Goal: Information Seeking & Learning: Learn about a topic

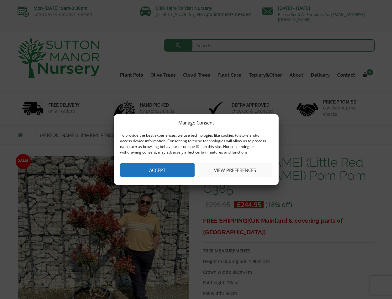
drag, startPoint x: 163, startPoint y: 179, endPoint x: 163, endPoint y: 174, distance: 5.0
click at [163, 179] on div "Manage Consent To provide the best experiences, we use technologies like cookie…" at bounding box center [196, 149] width 165 height 71
click at [162, 170] on button "Accept" at bounding box center [157, 170] width 75 height 14
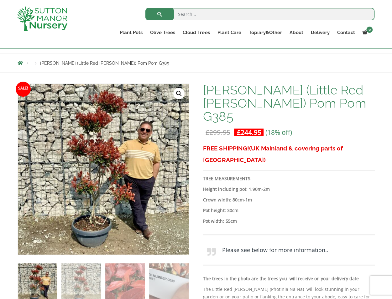
scroll to position [63, 0]
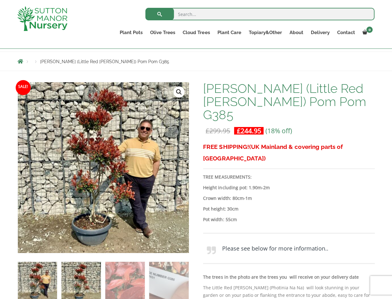
click at [76, 288] on img at bounding box center [80, 281] width 39 height 39
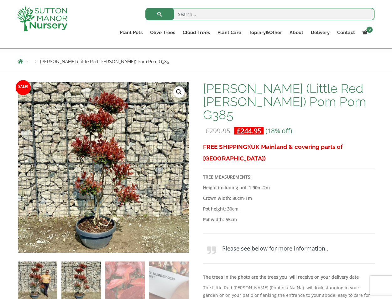
click at [44, 283] on img at bounding box center [37, 281] width 39 height 39
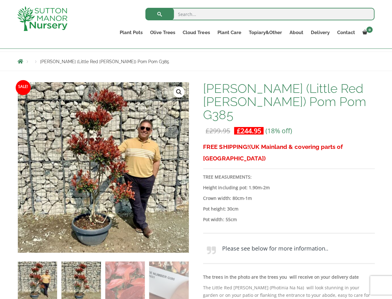
click at [85, 282] on img at bounding box center [80, 281] width 39 height 39
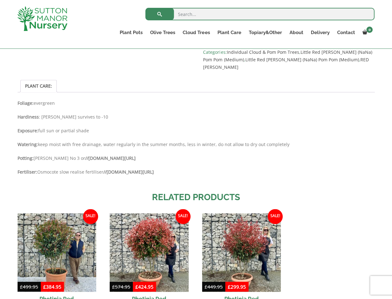
scroll to position [376, 0]
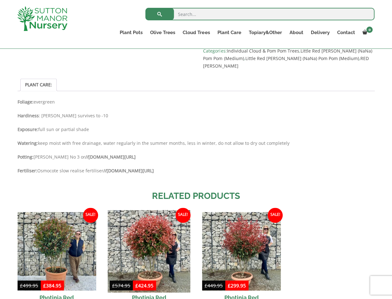
click at [160, 224] on img at bounding box center [149, 251] width 83 height 83
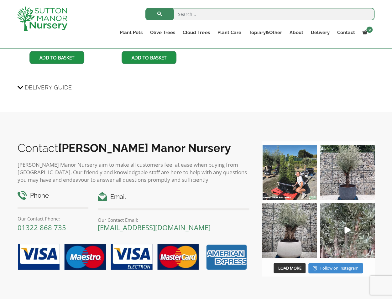
scroll to position [838, 0]
